Goal: Information Seeking & Learning: Learn about a topic

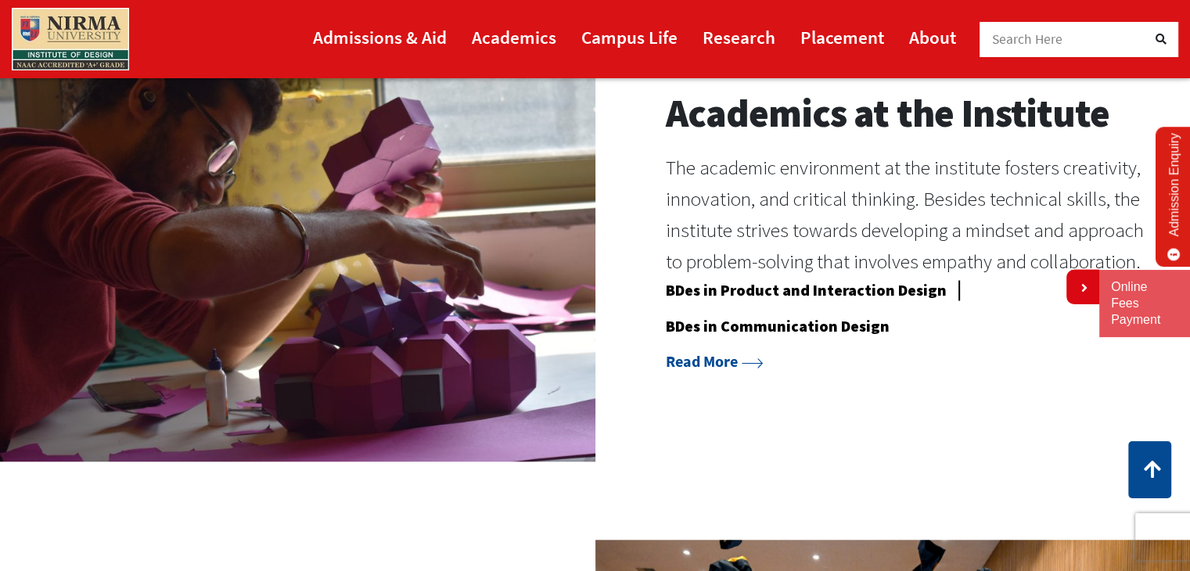
scroll to position [1314, 0]
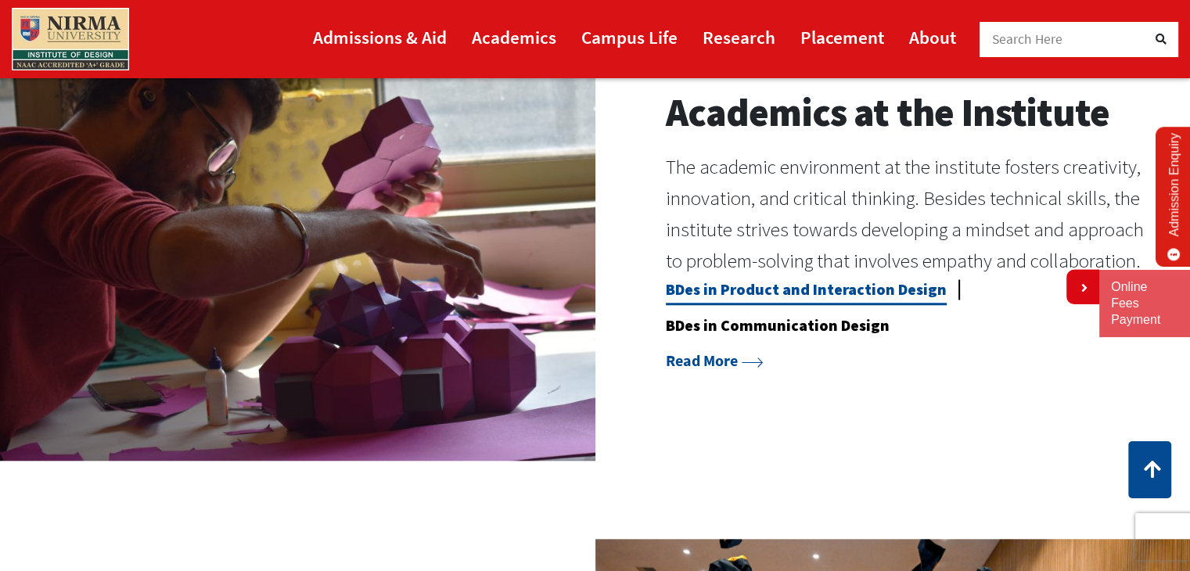
click at [728, 289] on link "BDes in Product and Interaction Design" at bounding box center [806, 292] width 281 height 26
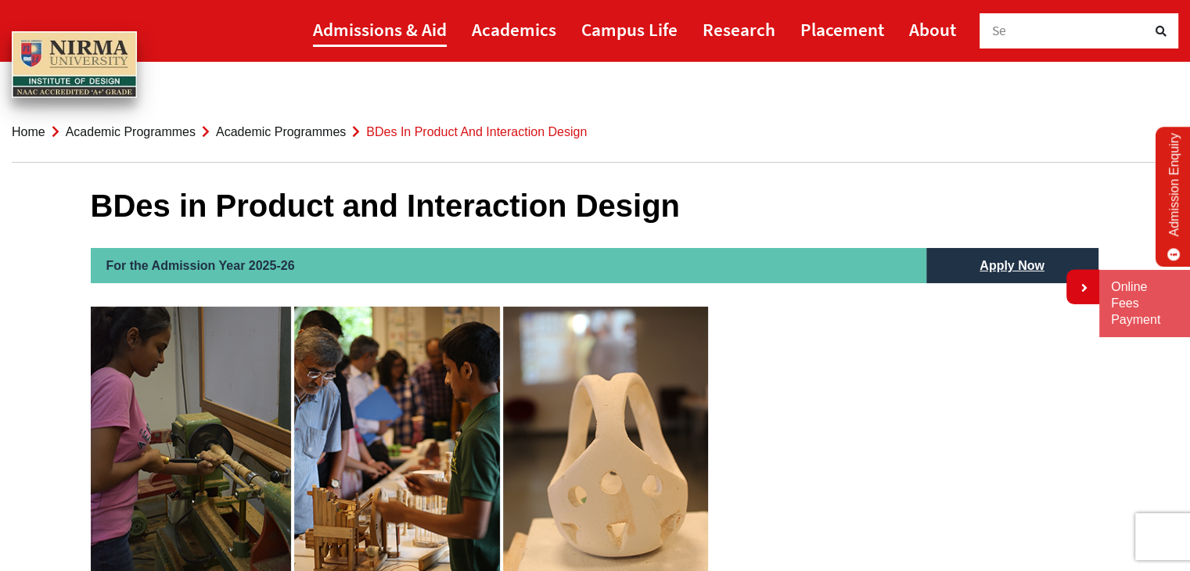
click at [423, 32] on link "Admissions & Aid" at bounding box center [380, 29] width 134 height 35
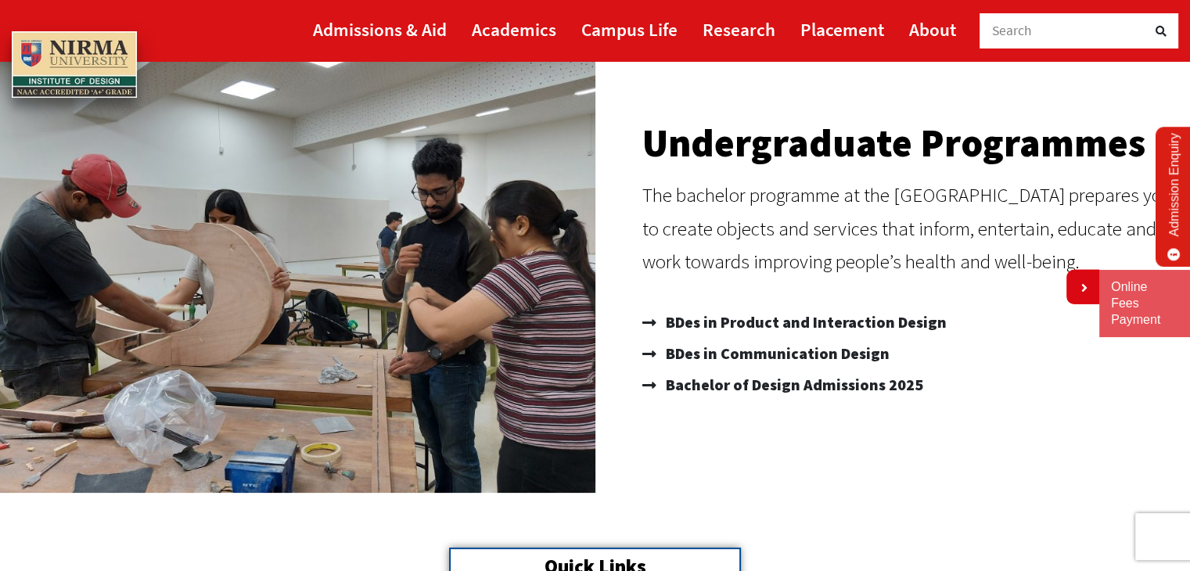
scroll to position [159, 0]
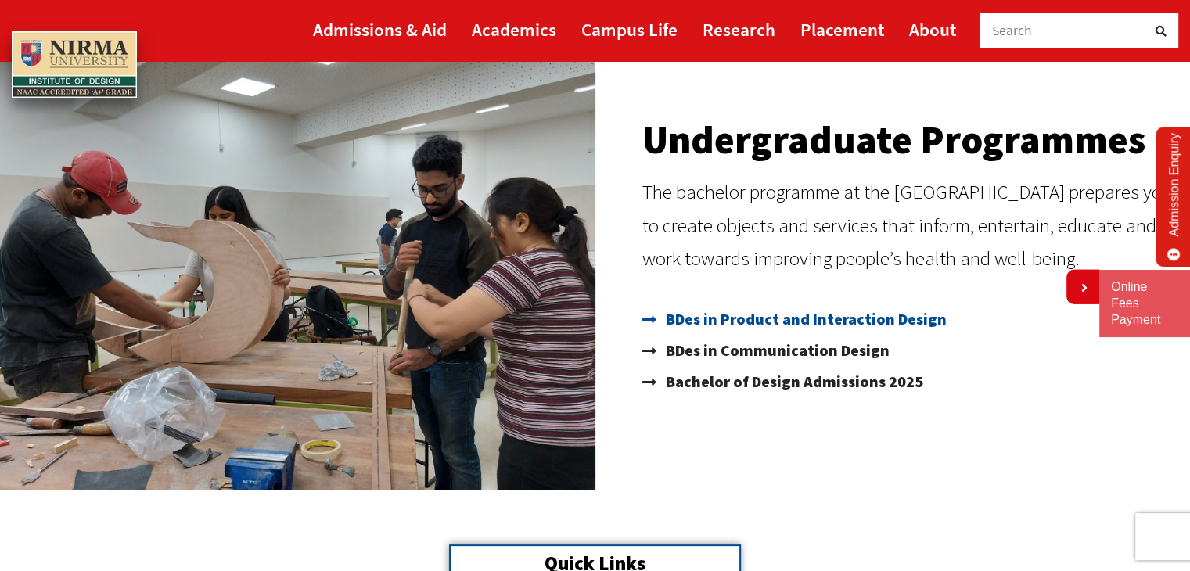
click at [779, 320] on span "BDes in Product and Interaction Design" at bounding box center [804, 318] width 285 height 31
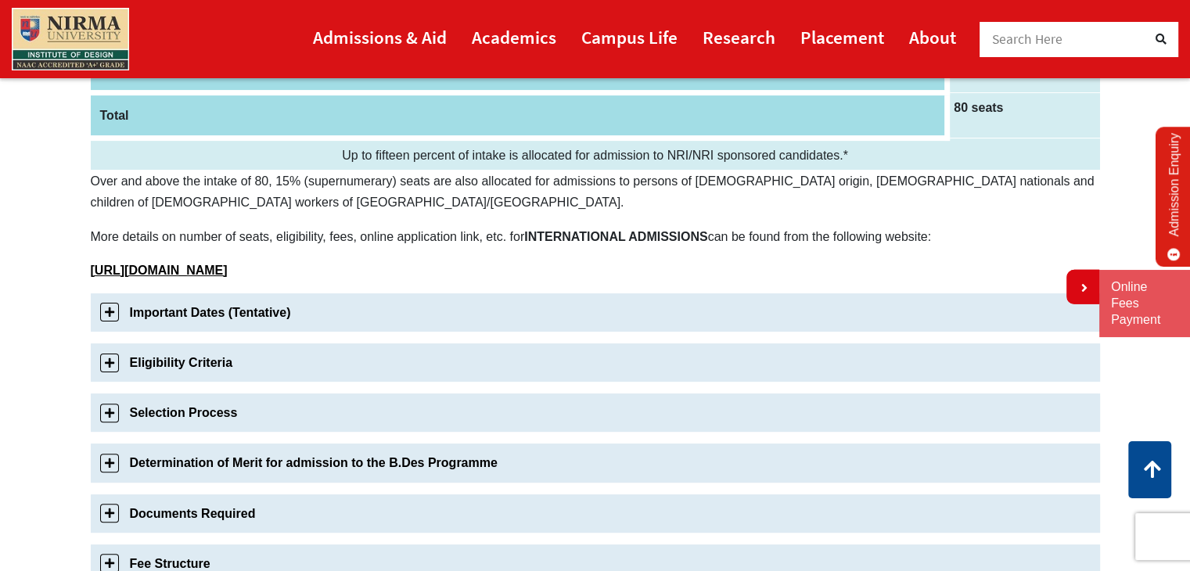
scroll to position [352, 0]
click at [779, 320] on link "Important Dates (Tentative)" at bounding box center [595, 311] width 1009 height 38
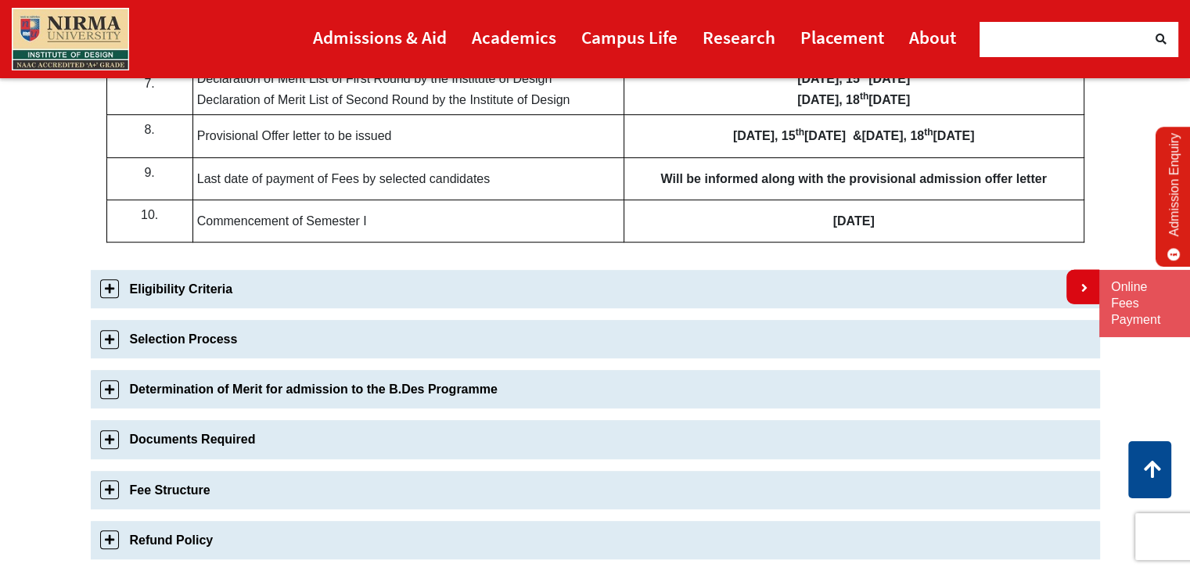
scroll to position [982, 0]
click at [300, 289] on link "Eligibility Criteria" at bounding box center [595, 289] width 1009 height 38
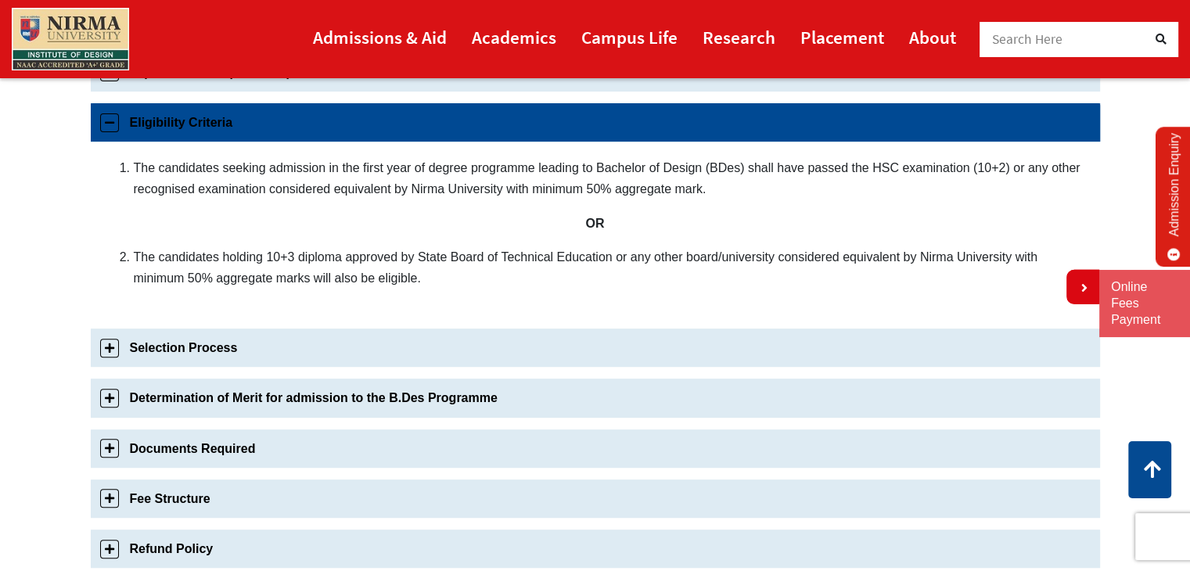
scroll to position [588, 0]
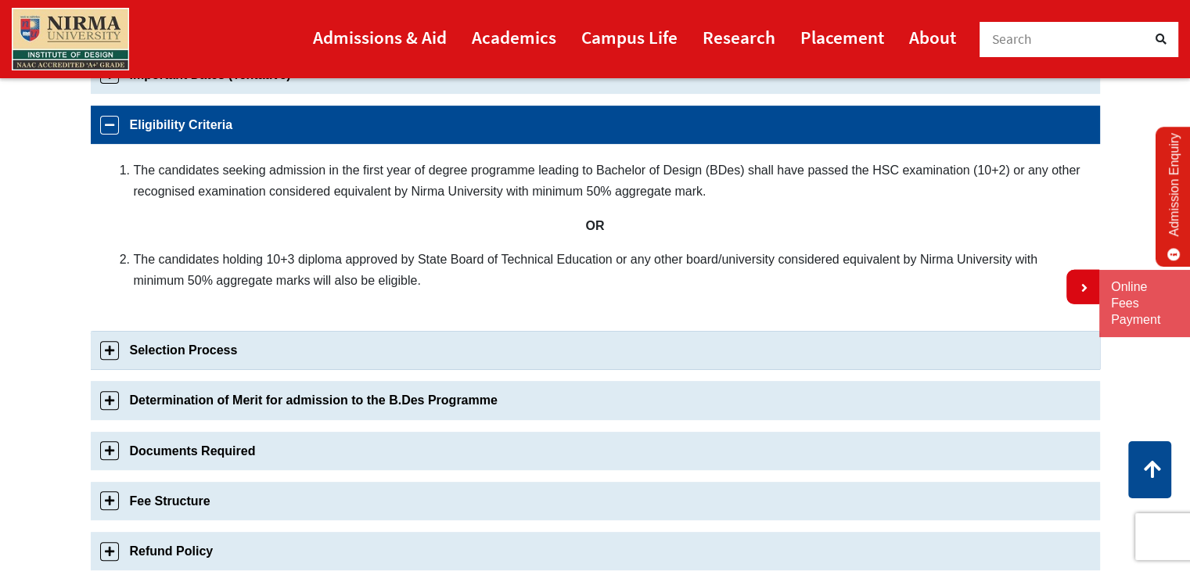
click at [314, 350] on link "Selection Process" at bounding box center [595, 350] width 1009 height 38
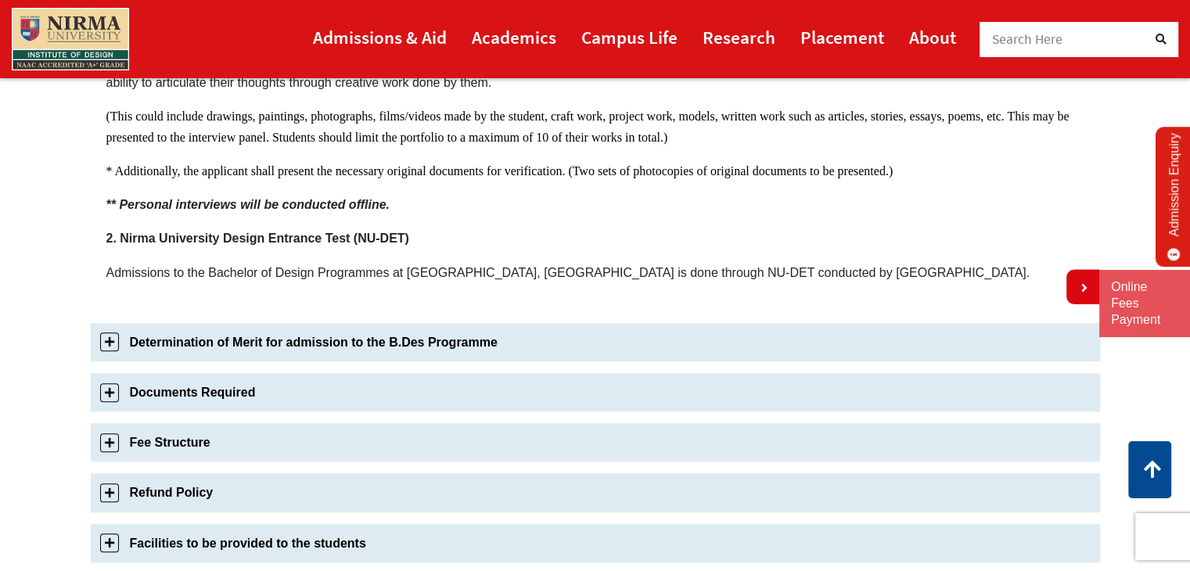
scroll to position [1061, 0]
click at [314, 350] on link "Determination of Merit for admission to the B.Des Programme" at bounding box center [595, 342] width 1009 height 38
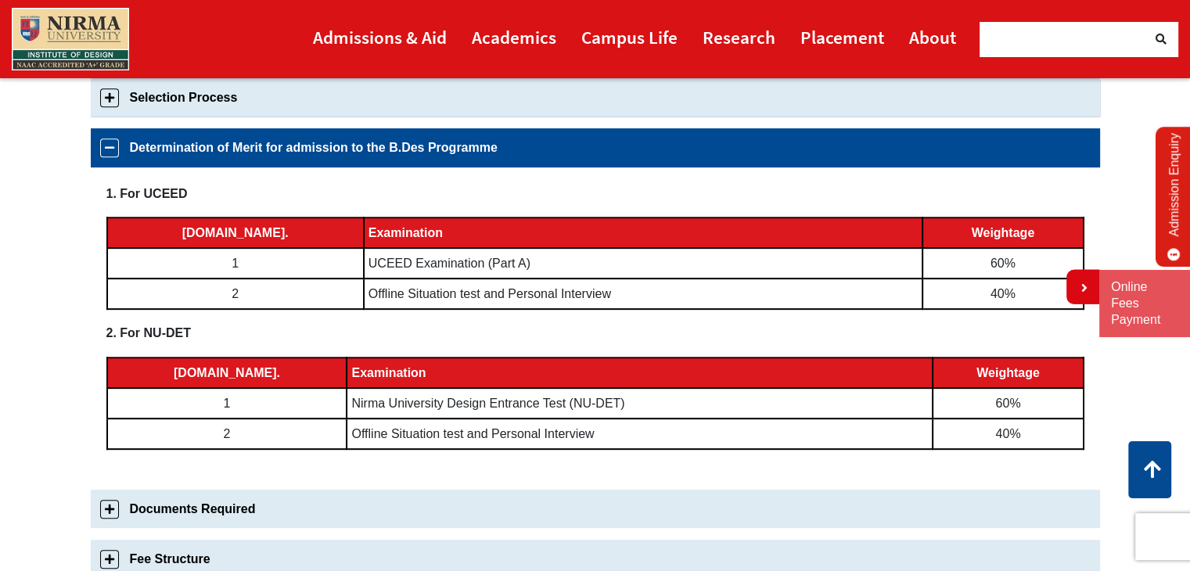
scroll to position [835, 0]
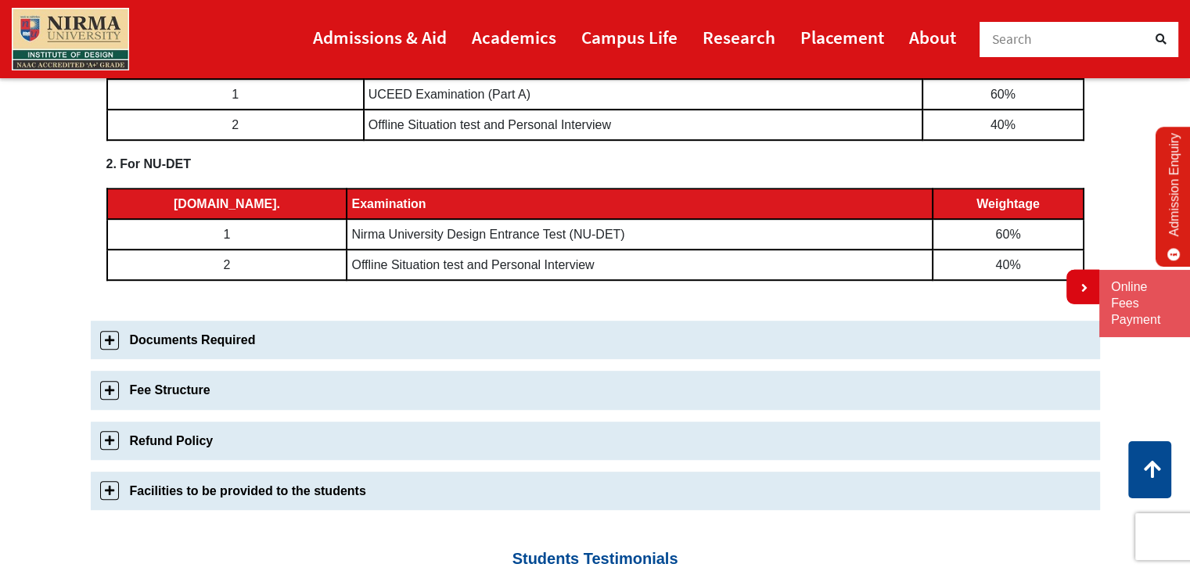
click at [314, 350] on link "Documents Required" at bounding box center [595, 340] width 1009 height 38
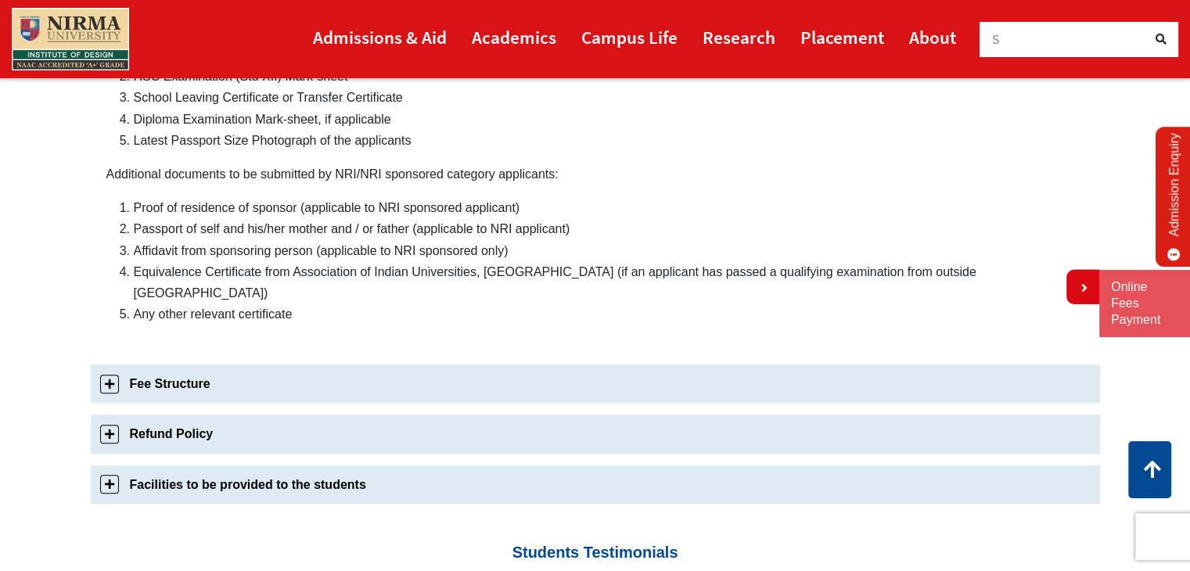
scroll to position [889, 0]
click at [314, 364] on link "Fee Structure" at bounding box center [595, 383] width 1009 height 38
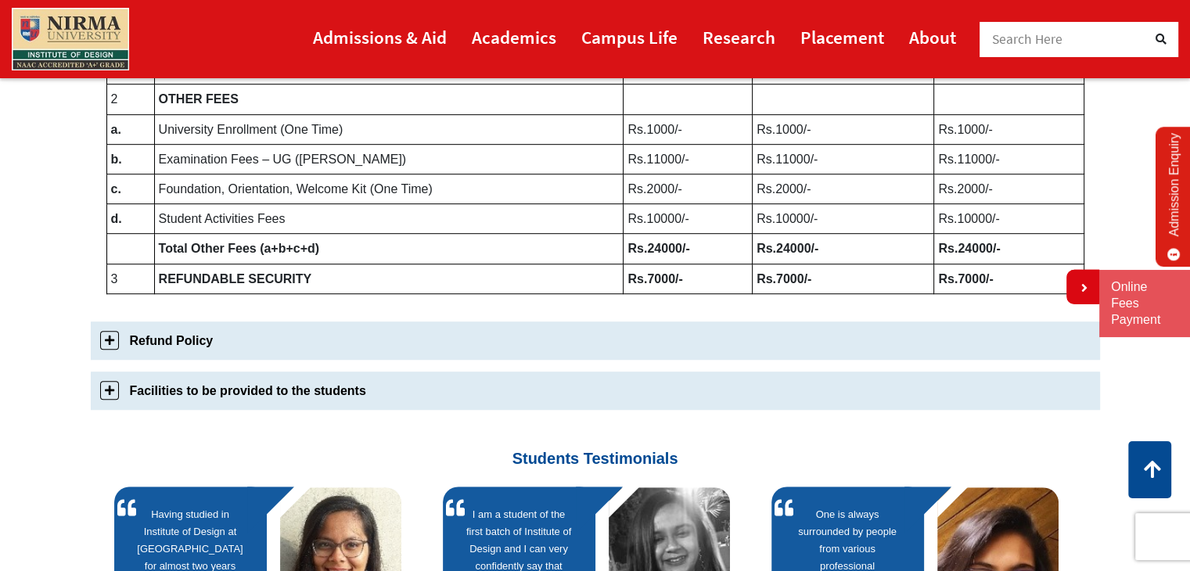
scroll to position [942, 0]
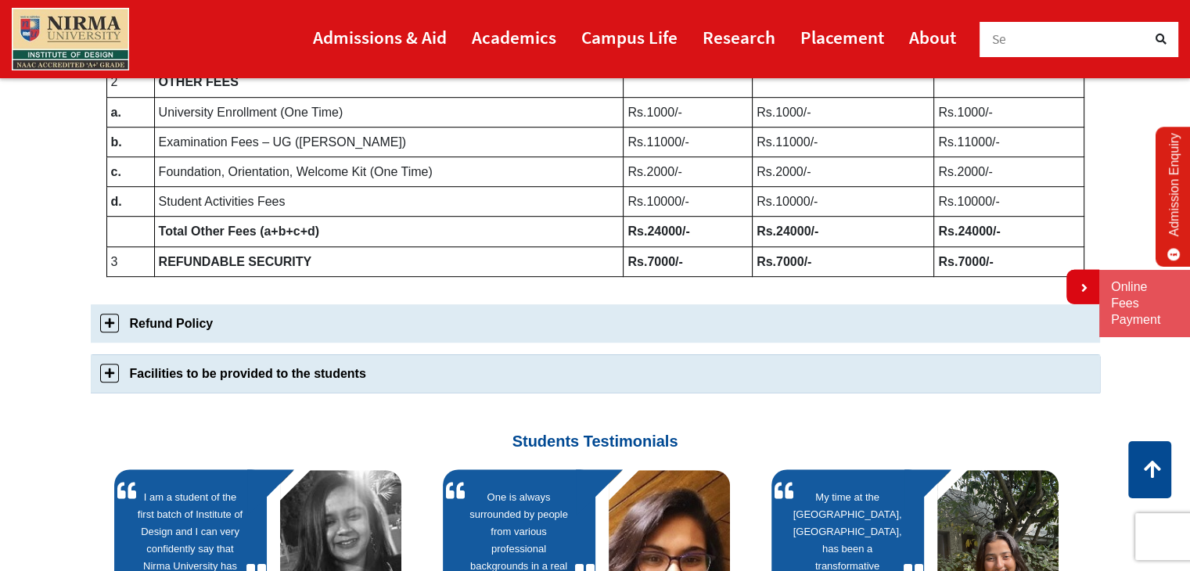
click at [318, 381] on link "Facilities to be provided to the students" at bounding box center [595, 373] width 1009 height 38
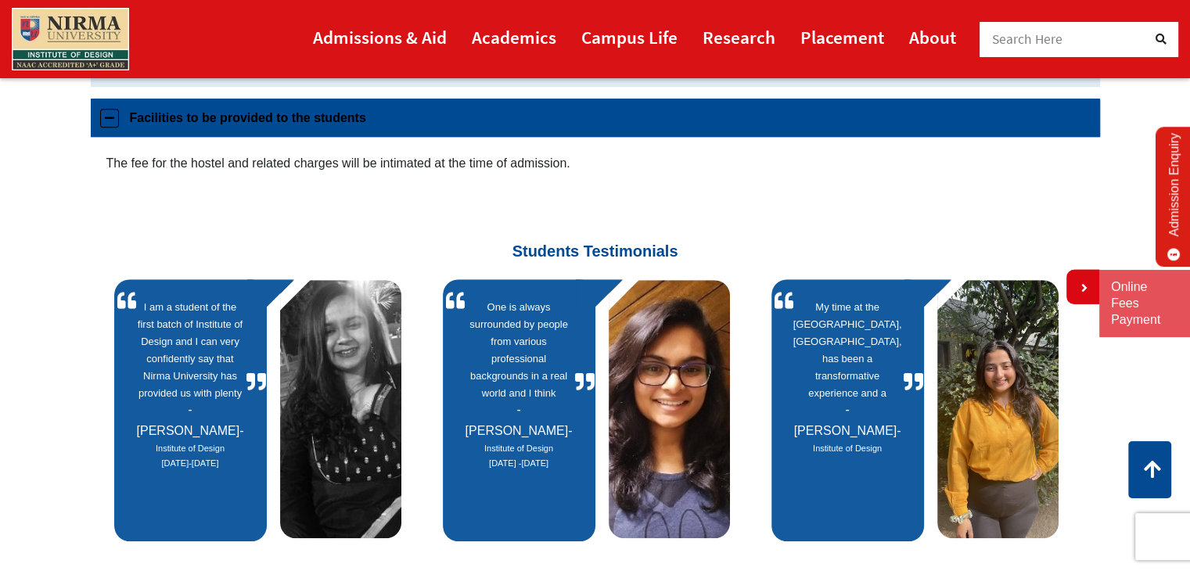
scroll to position [895, 0]
